Goal: Obtain resource: Obtain resource

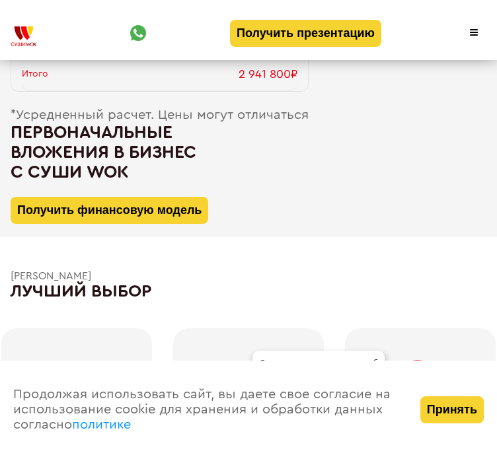
scroll to position [1720, 0]
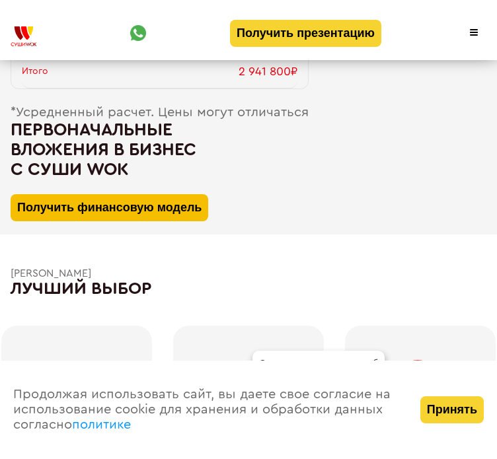
click at [177, 219] on button "Получить финансовую модель" at bounding box center [110, 207] width 198 height 27
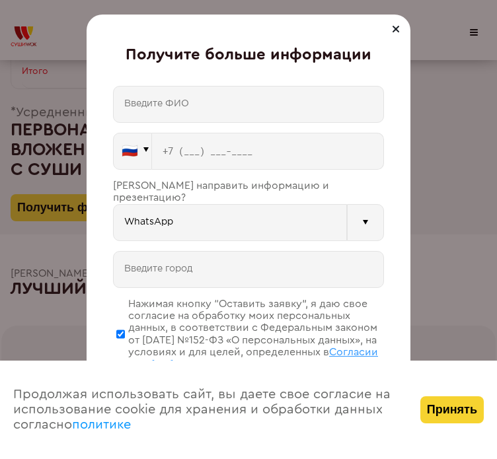
click at [235, 96] on input "text" at bounding box center [248, 104] width 271 height 37
type input "Осипов Даниил Алексеевич"
click at [209, 147] on input "tel" at bounding box center [268, 151] width 232 height 37
type input "+7 (977) 342-8475"
click at [181, 213] on input "WhatsApp" at bounding box center [230, 222] width 234 height 37
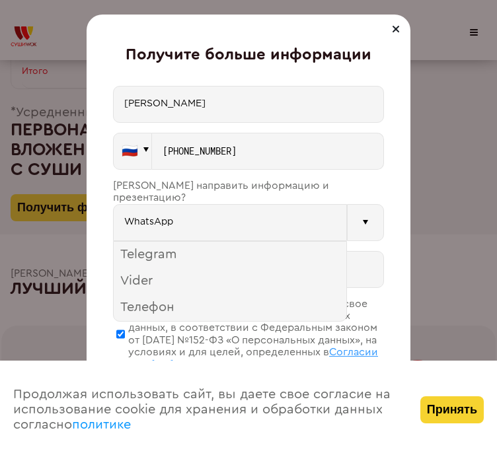
click at [199, 213] on input "WhatsApp" at bounding box center [230, 222] width 234 height 37
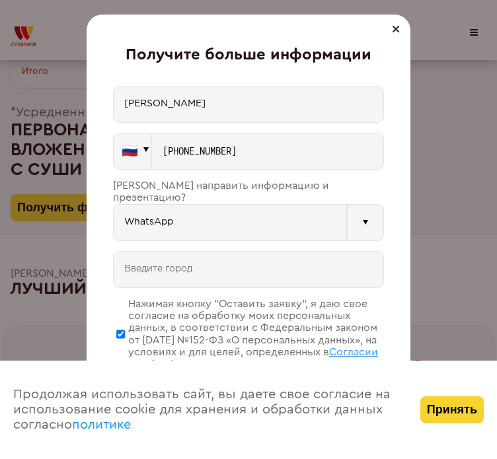
click at [199, 213] on input "WhatsApp" at bounding box center [230, 222] width 234 height 37
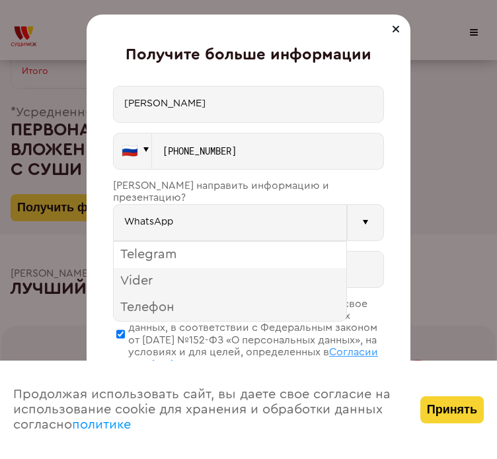
click at [184, 249] on div "Telegram" at bounding box center [230, 255] width 233 height 26
type input "Telegram"
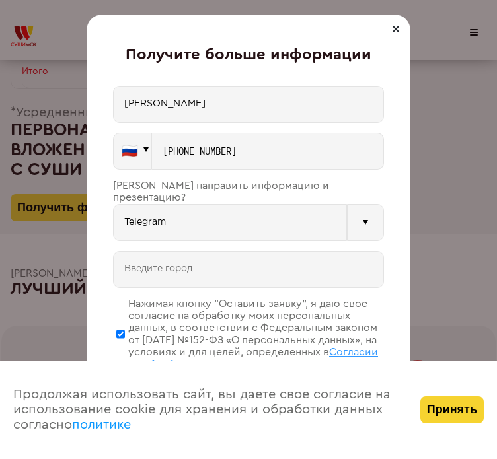
click at [198, 252] on input "text" at bounding box center [248, 269] width 271 height 37
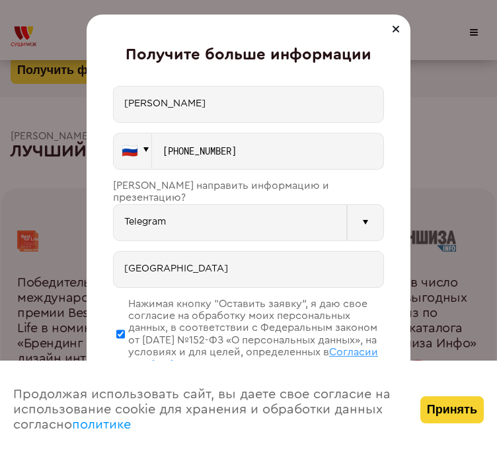
scroll to position [1860, 0]
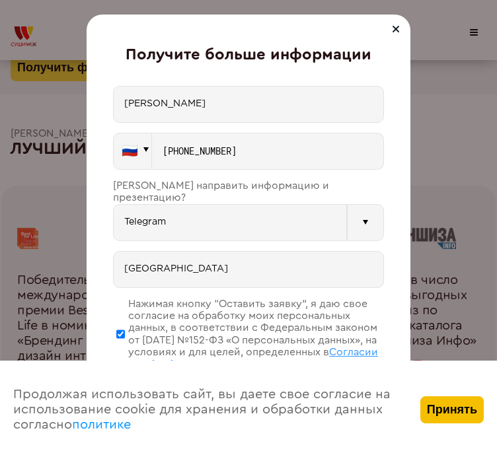
type input "Москва"
click at [462, 419] on button "Принять" at bounding box center [451, 409] width 63 height 27
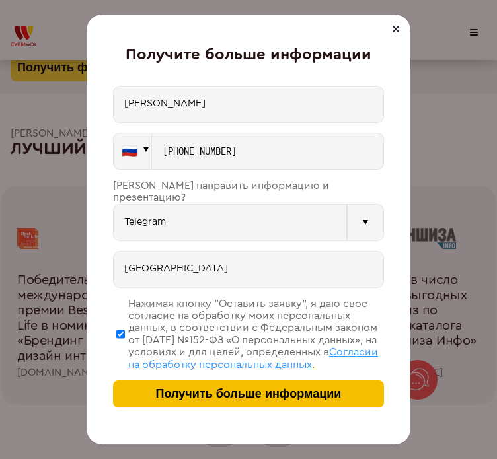
click at [326, 400] on span "Получить больше информации" at bounding box center [249, 394] width 186 height 14
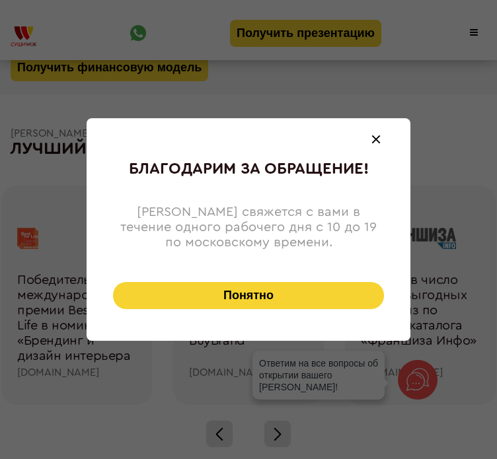
click at [285, 289] on button "Понятно" at bounding box center [248, 295] width 271 height 27
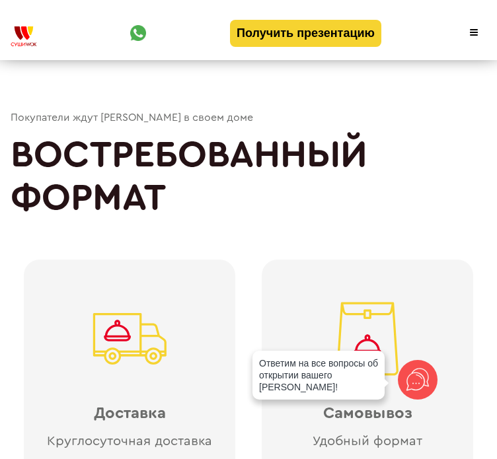
scroll to position [2912, 0]
